Goal: Use online tool/utility: Utilize a website feature to perform a specific function

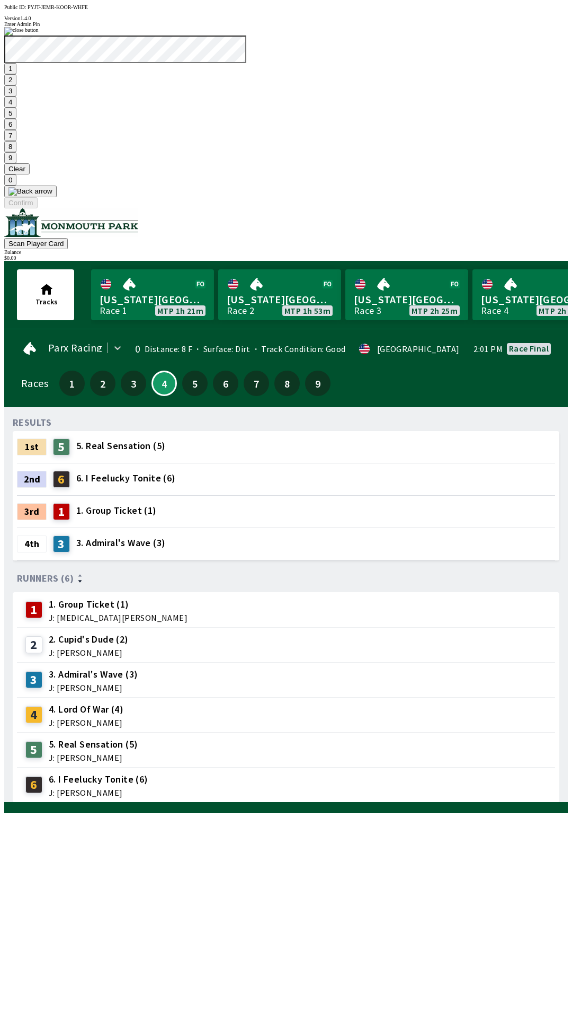
click at [57, 197] on button at bounding box center [30, 192] width 52 height 12
click at [16, 163] on button "9" at bounding box center [10, 157] width 12 height 11
click at [30, 174] on button "Clear" at bounding box center [16, 168] width 25 height 11
click at [16, 96] on button "3" at bounding box center [10, 90] width 12 height 11
click at [57, 197] on button at bounding box center [30, 192] width 52 height 12
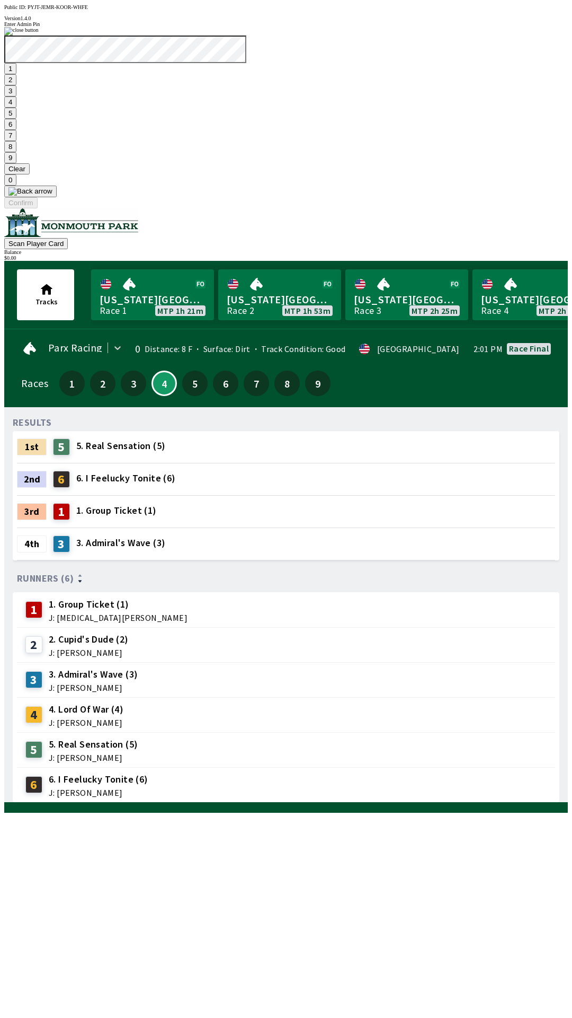
click at [57, 197] on button at bounding box center [30, 192] width 52 height 12
click at [16, 74] on button "1" at bounding box center [10, 68] width 12 height 11
click at [16, 163] on button "9" at bounding box center [10, 157] width 12 height 11
click at [30, 174] on button "Clear" at bounding box center [16, 168] width 25 height 11
click at [16, 96] on button "3" at bounding box center [10, 90] width 12 height 11
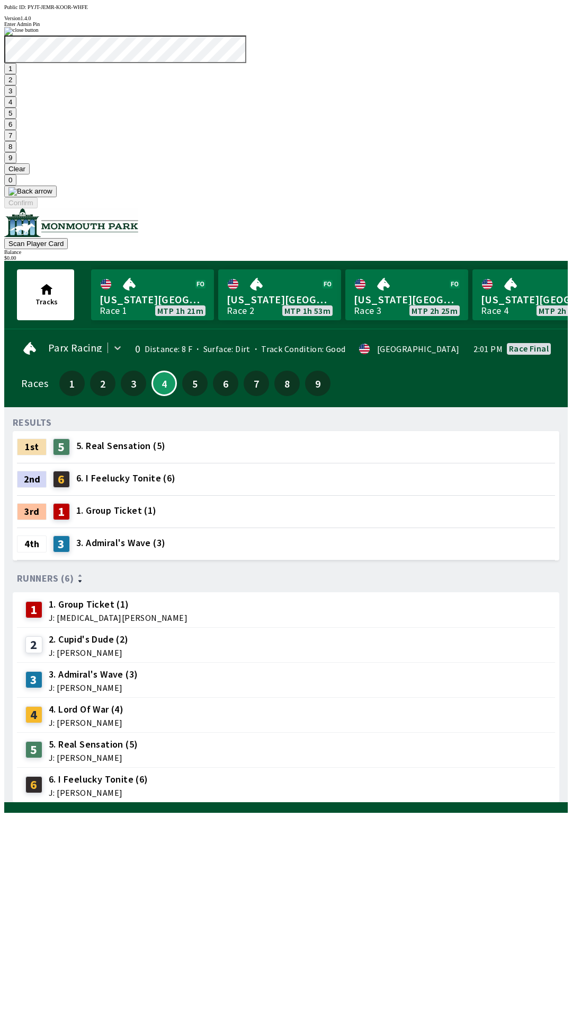
click at [57, 197] on button at bounding box center [30, 192] width 52 height 12
click at [16, 74] on button "1" at bounding box center [10, 68] width 12 height 11
click at [16, 163] on button "9" at bounding box center [10, 157] width 12 height 11
click at [16, 141] on button "7" at bounding box center [10, 135] width 12 height 11
click at [16, 96] on button "3" at bounding box center [10, 90] width 12 height 11
